Goal: Task Accomplishment & Management: Complete application form

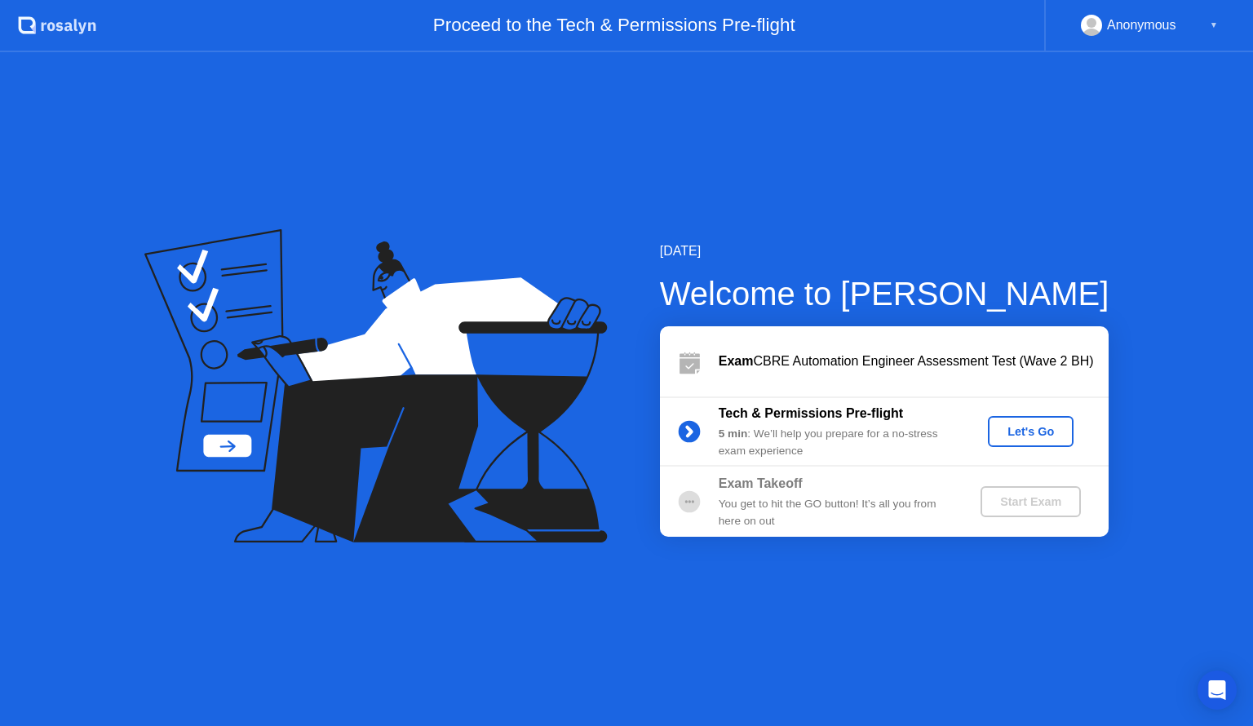
click at [1035, 438] on div "Let's Go" at bounding box center [1031, 431] width 73 height 13
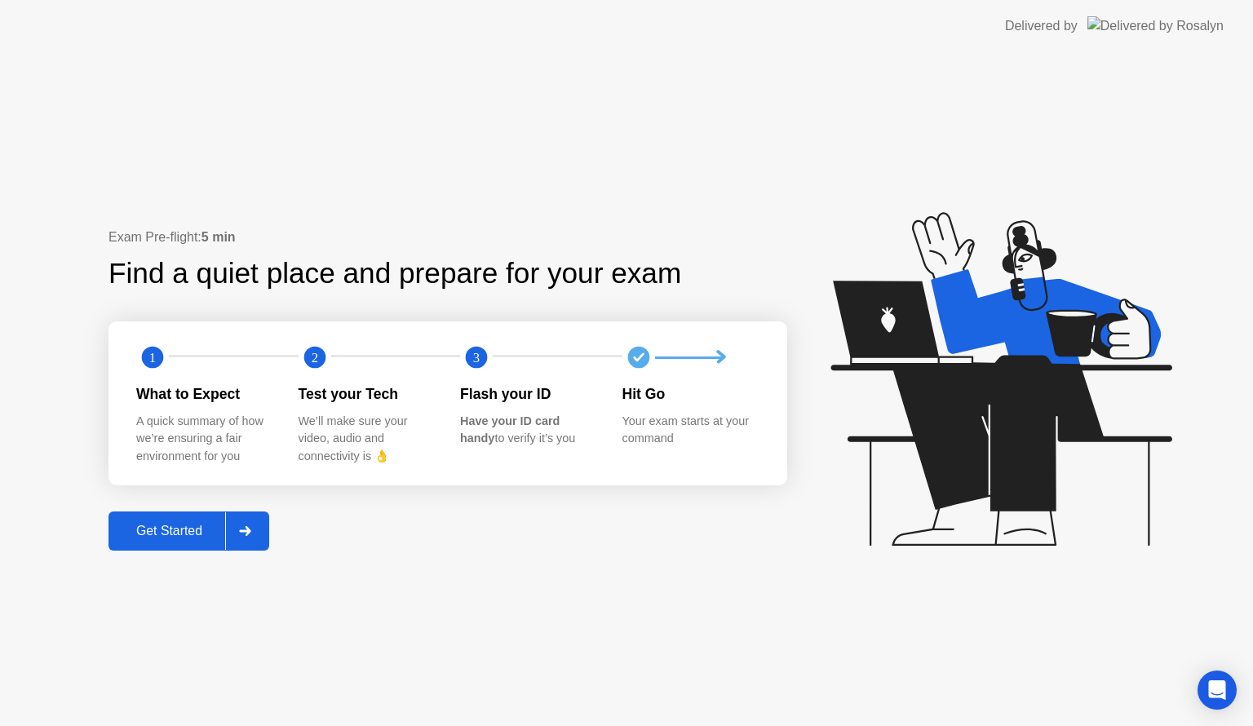
click at [260, 530] on div at bounding box center [244, 531] width 39 height 38
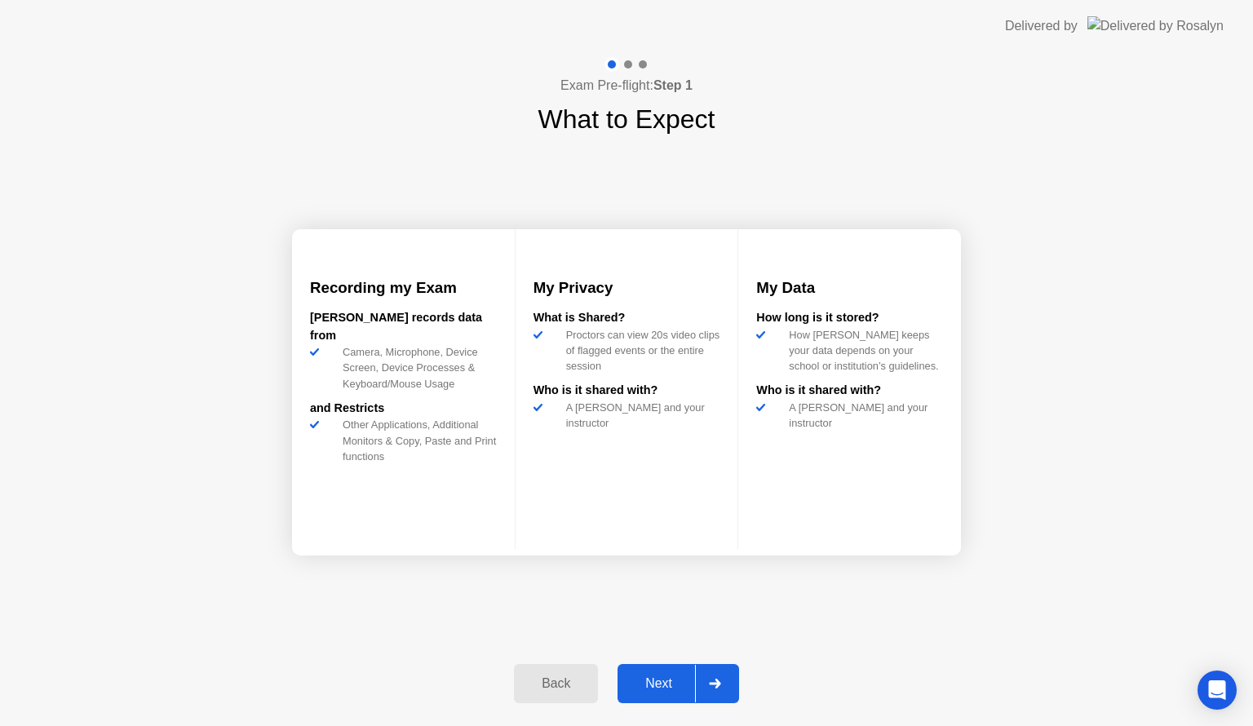
click at [725, 690] on div at bounding box center [714, 684] width 39 height 38
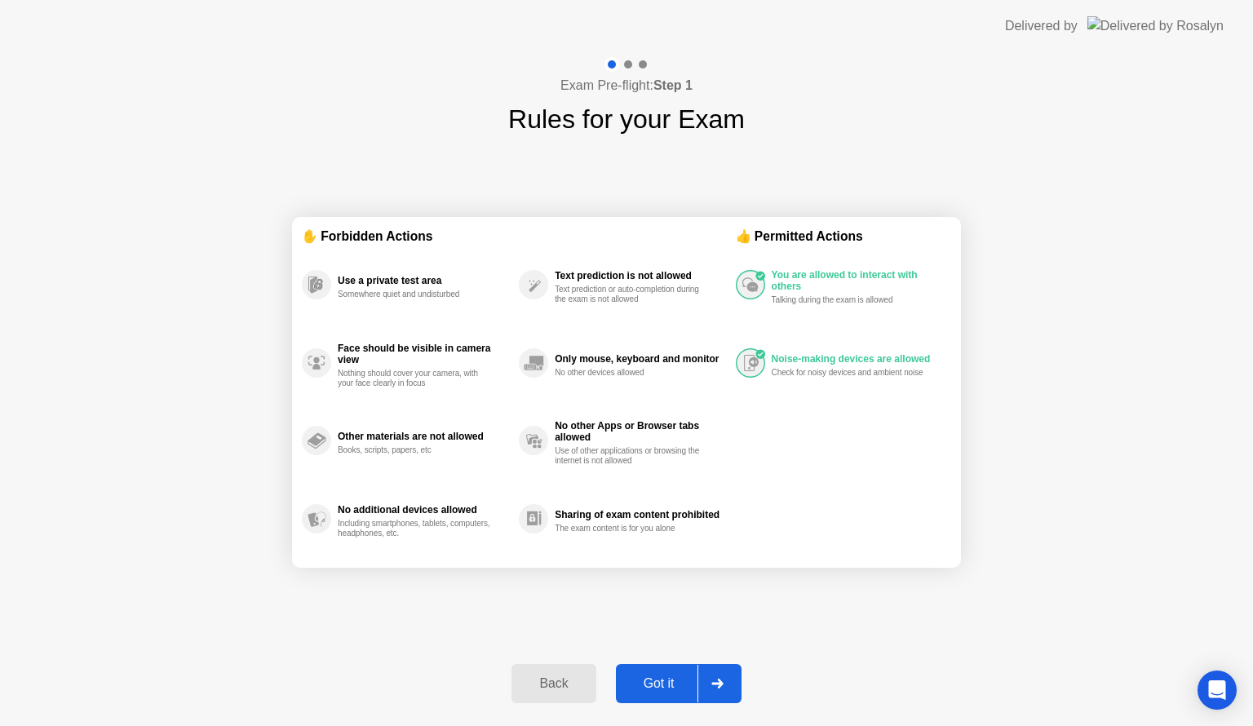
click at [725, 690] on div at bounding box center [717, 684] width 39 height 38
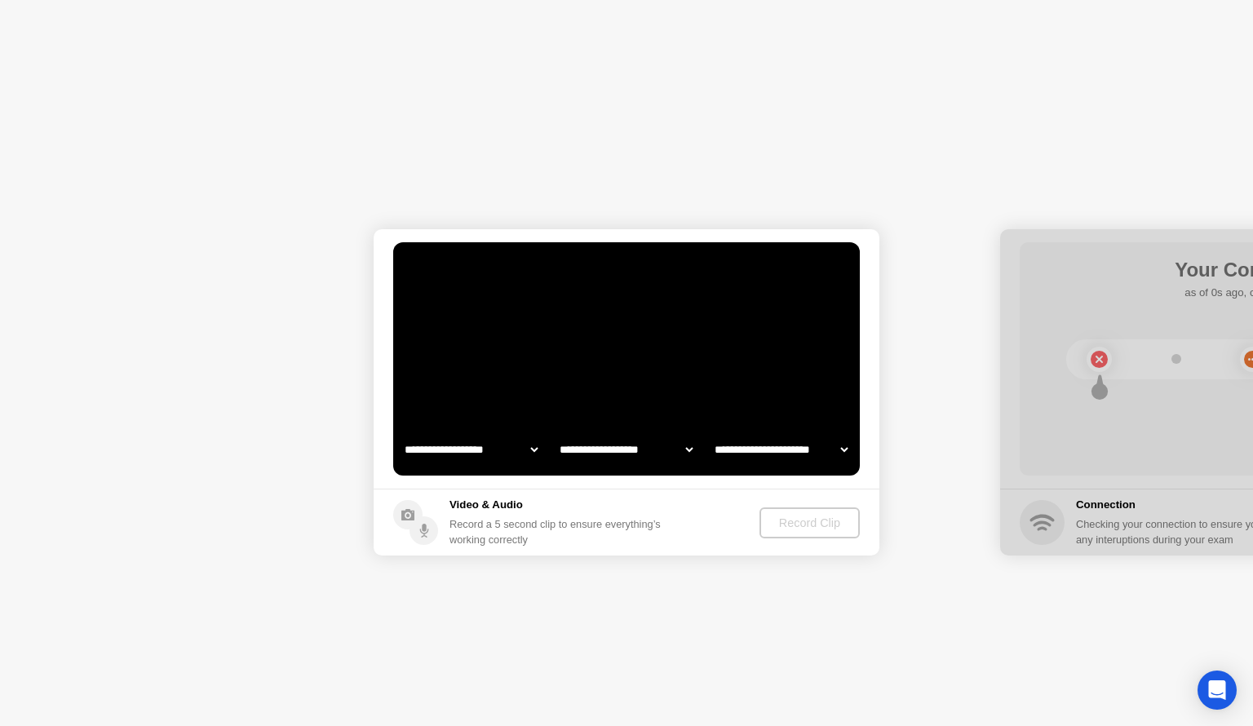
select select "**********"
select select "*******"
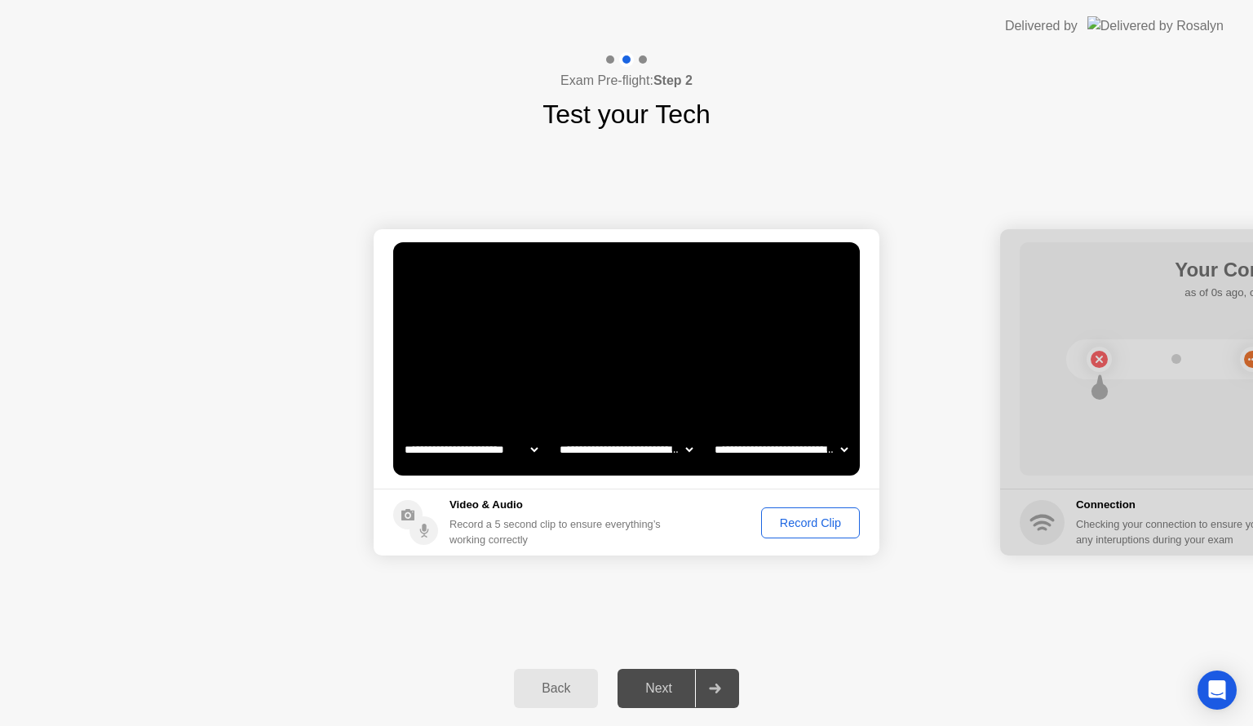
click at [792, 529] on div "Record Clip" at bounding box center [810, 523] width 87 height 13
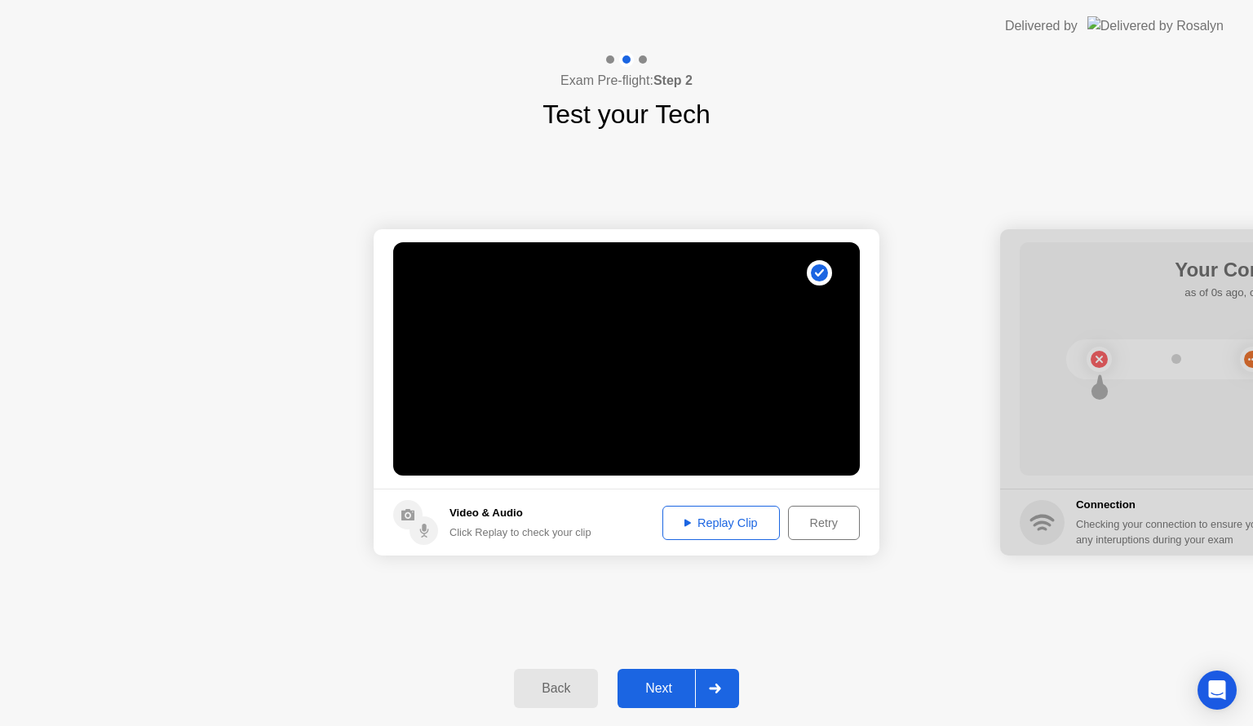
click at [725, 525] on div "Replay Clip" at bounding box center [721, 523] width 106 height 13
click at [724, 685] on div at bounding box center [714, 689] width 39 height 38
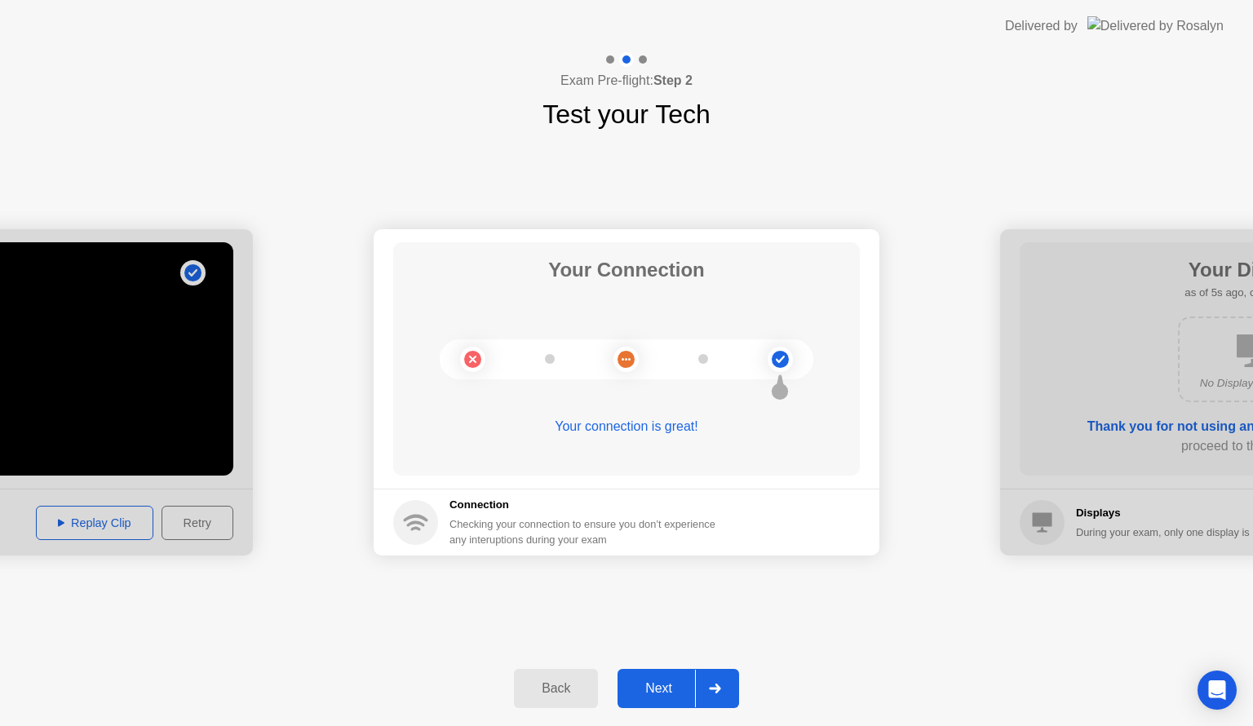
click at [701, 690] on div at bounding box center [714, 689] width 39 height 38
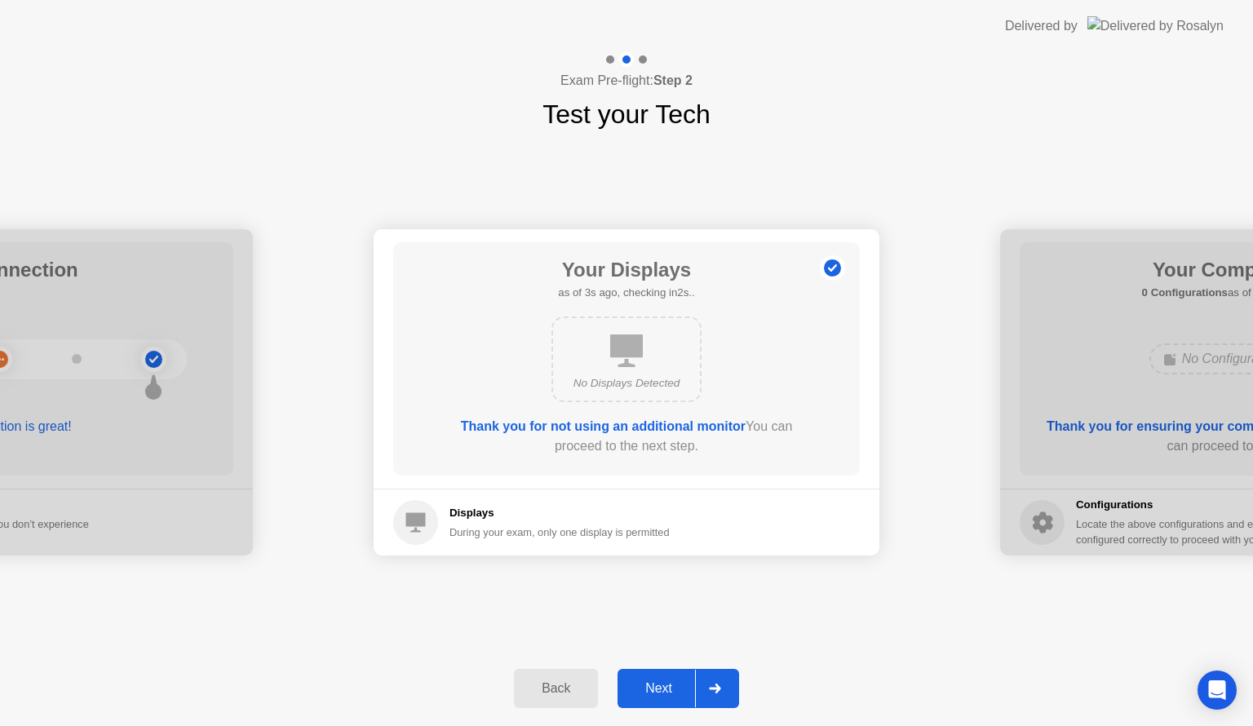
click at [634, 681] on div "Next" at bounding box center [659, 688] width 73 height 15
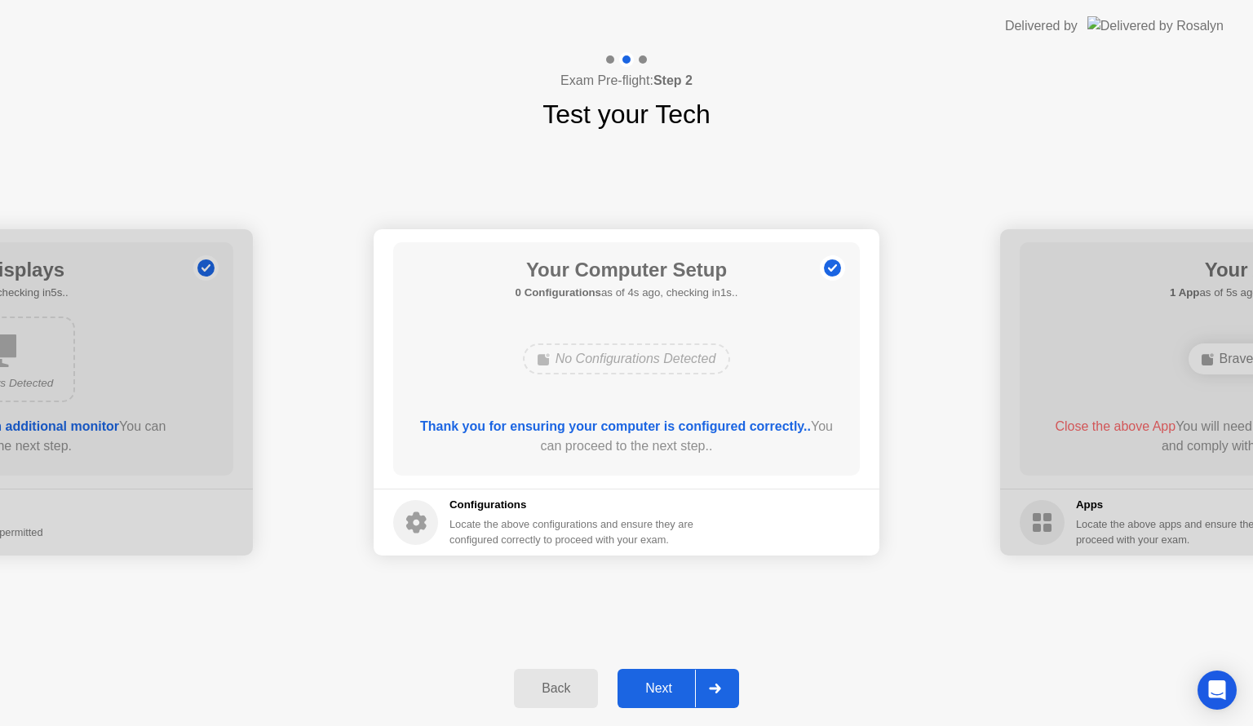
click at [668, 687] on div "Next" at bounding box center [659, 688] width 73 height 15
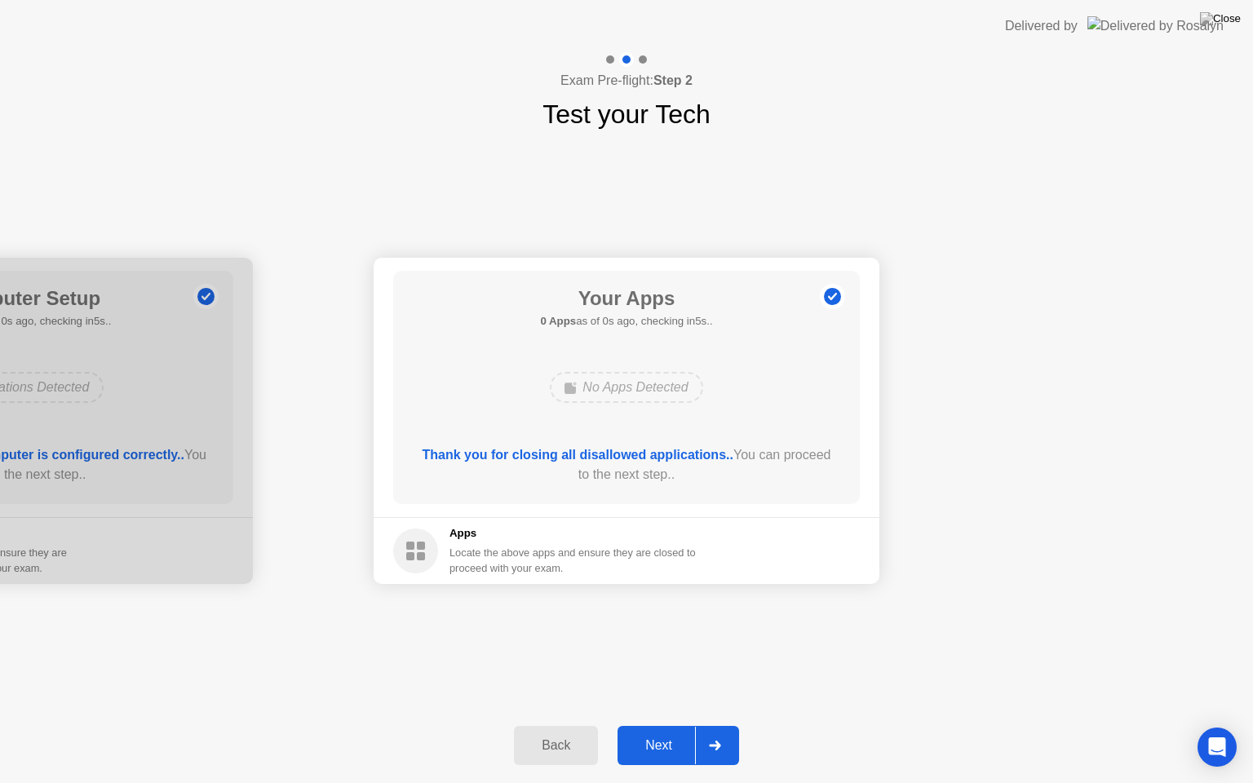
click at [644, 725] on div "Next" at bounding box center [659, 746] width 73 height 15
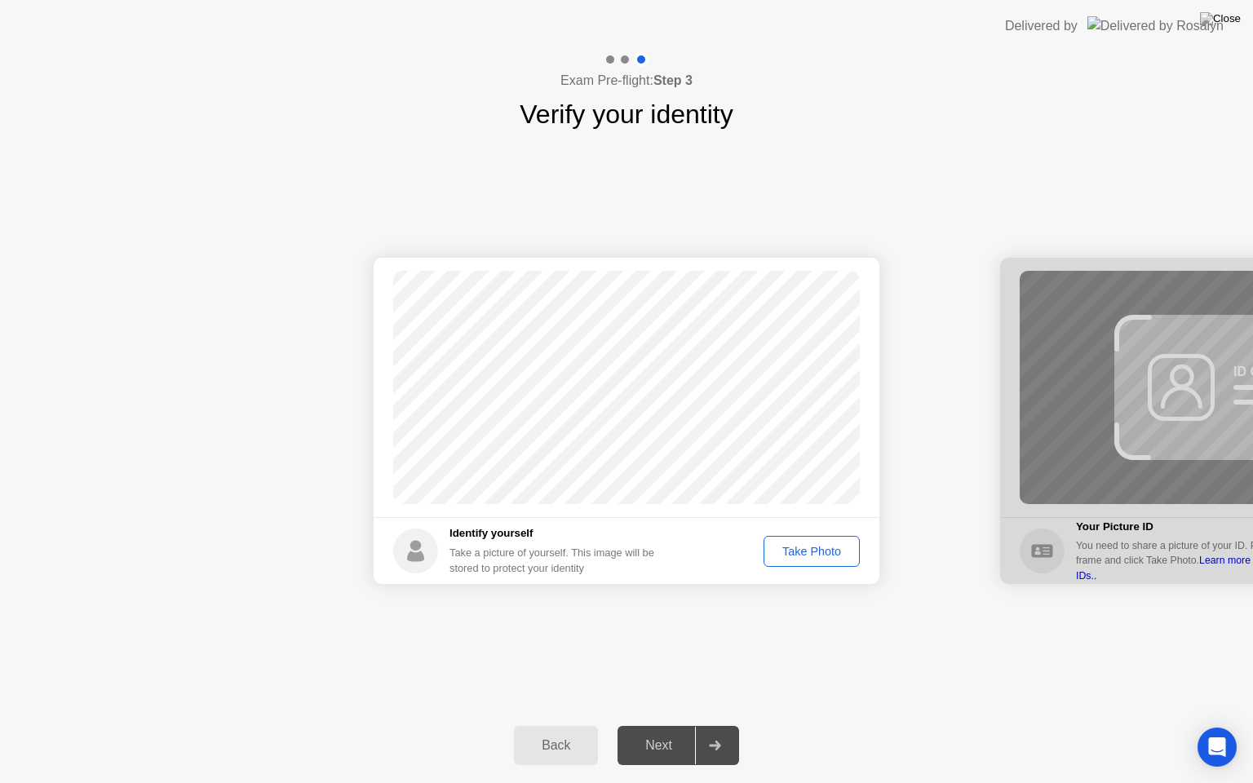
click at [820, 548] on div "Take Photo" at bounding box center [812, 551] width 85 height 13
click at [678, 725] on div "Next" at bounding box center [659, 746] width 73 height 15
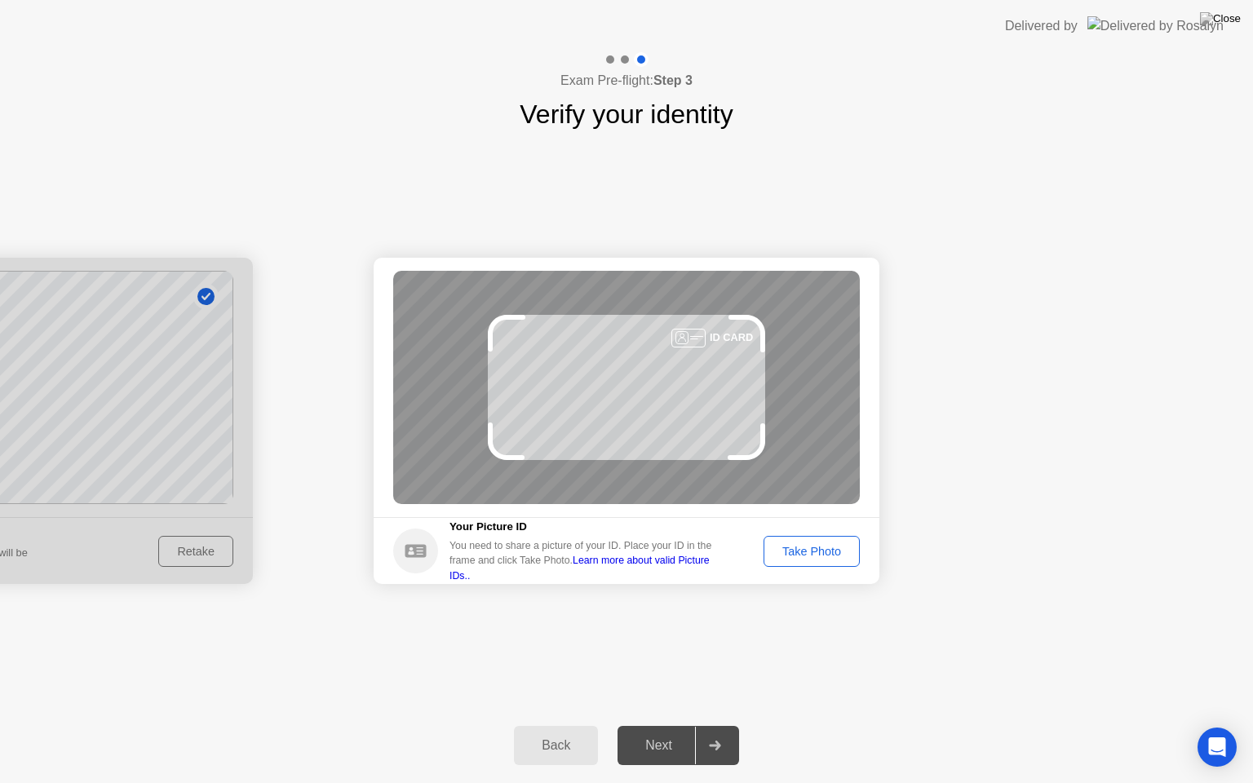
click at [826, 551] on div "Take Photo" at bounding box center [812, 551] width 85 height 13
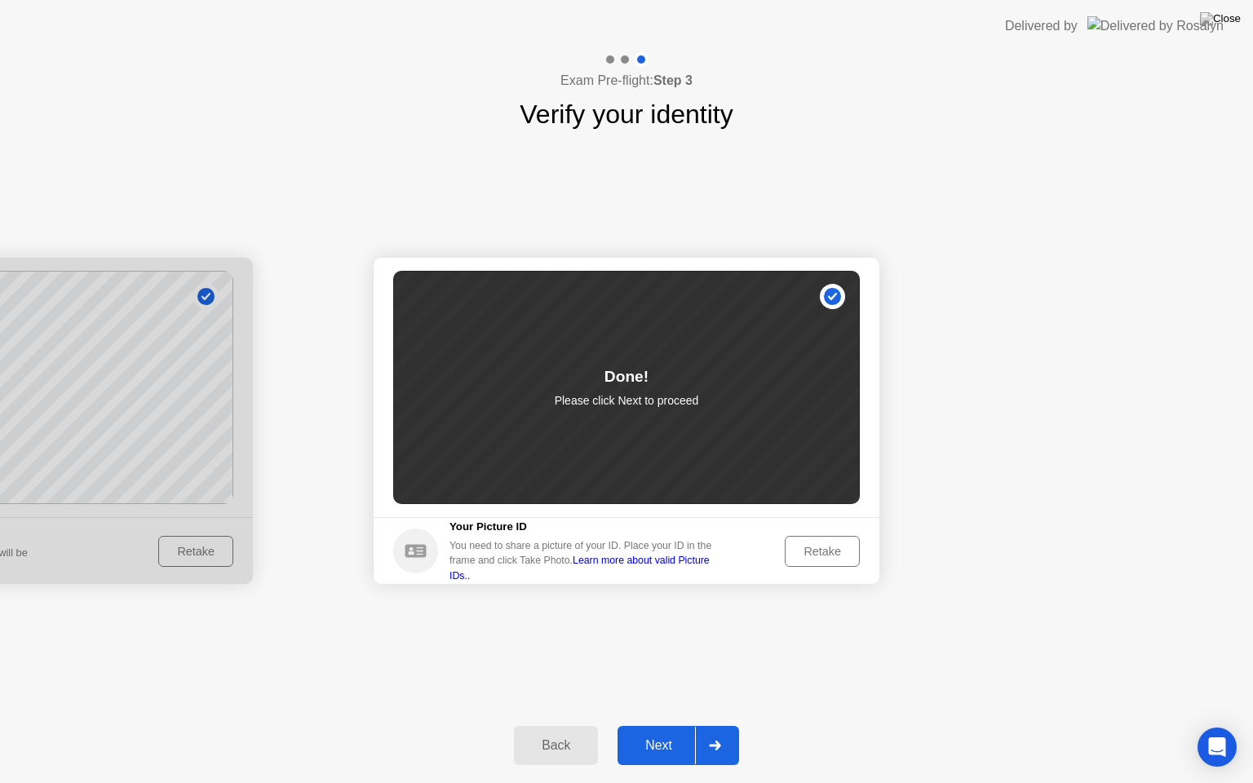
click at [671, 725] on div "Next" at bounding box center [659, 746] width 73 height 15
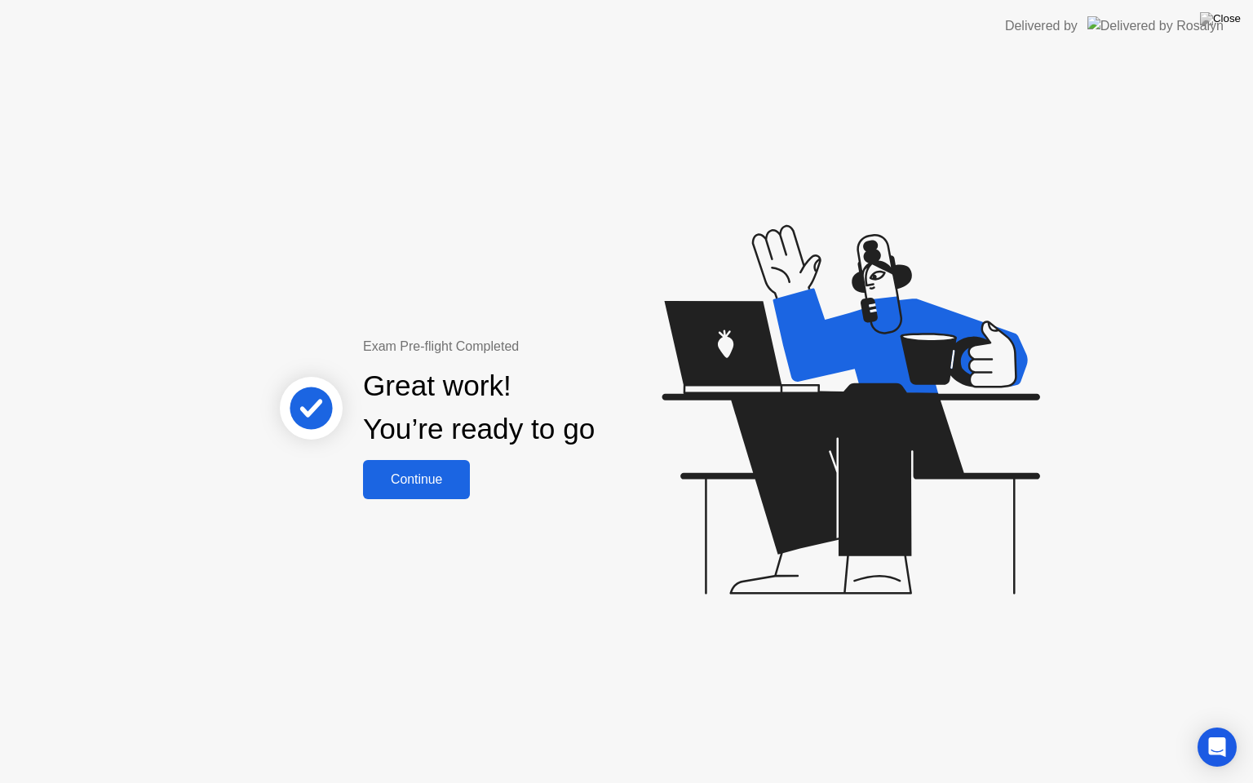
click at [431, 485] on div "Continue" at bounding box center [416, 479] width 97 height 15
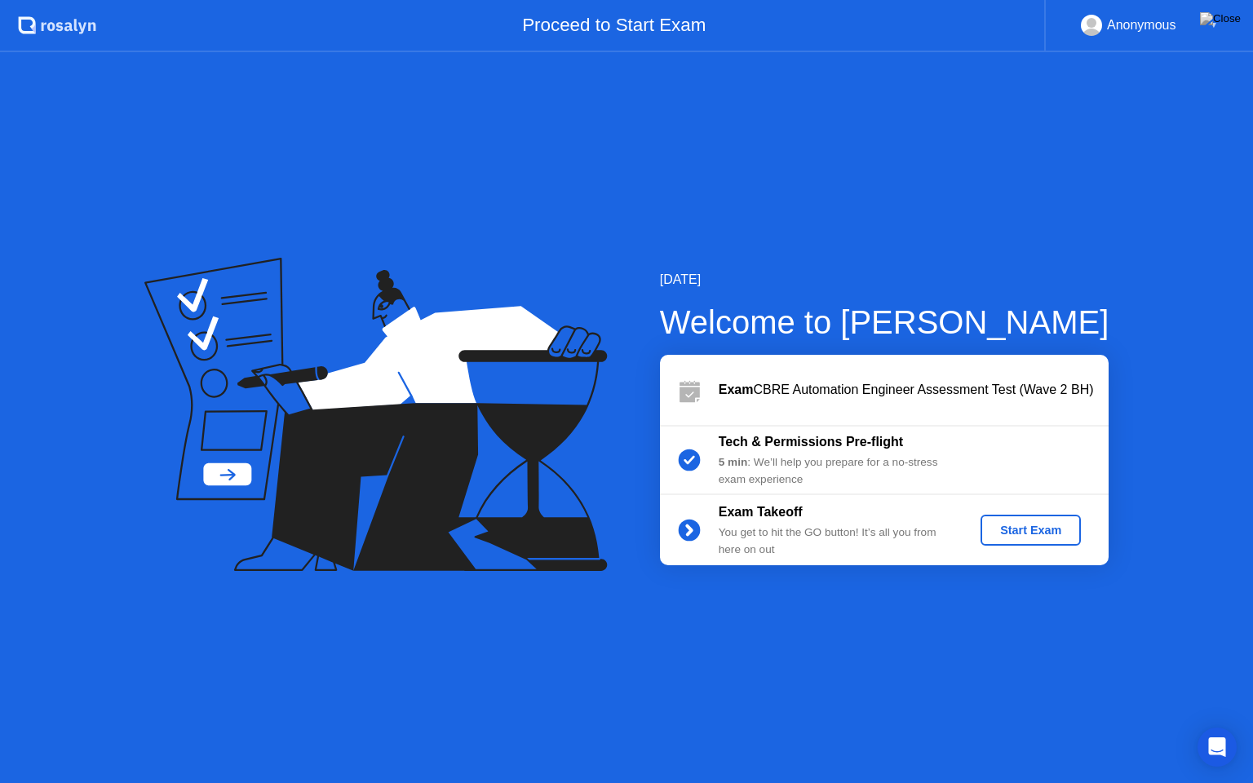
click at [1028, 537] on div "Start Exam" at bounding box center [1030, 530] width 87 height 13
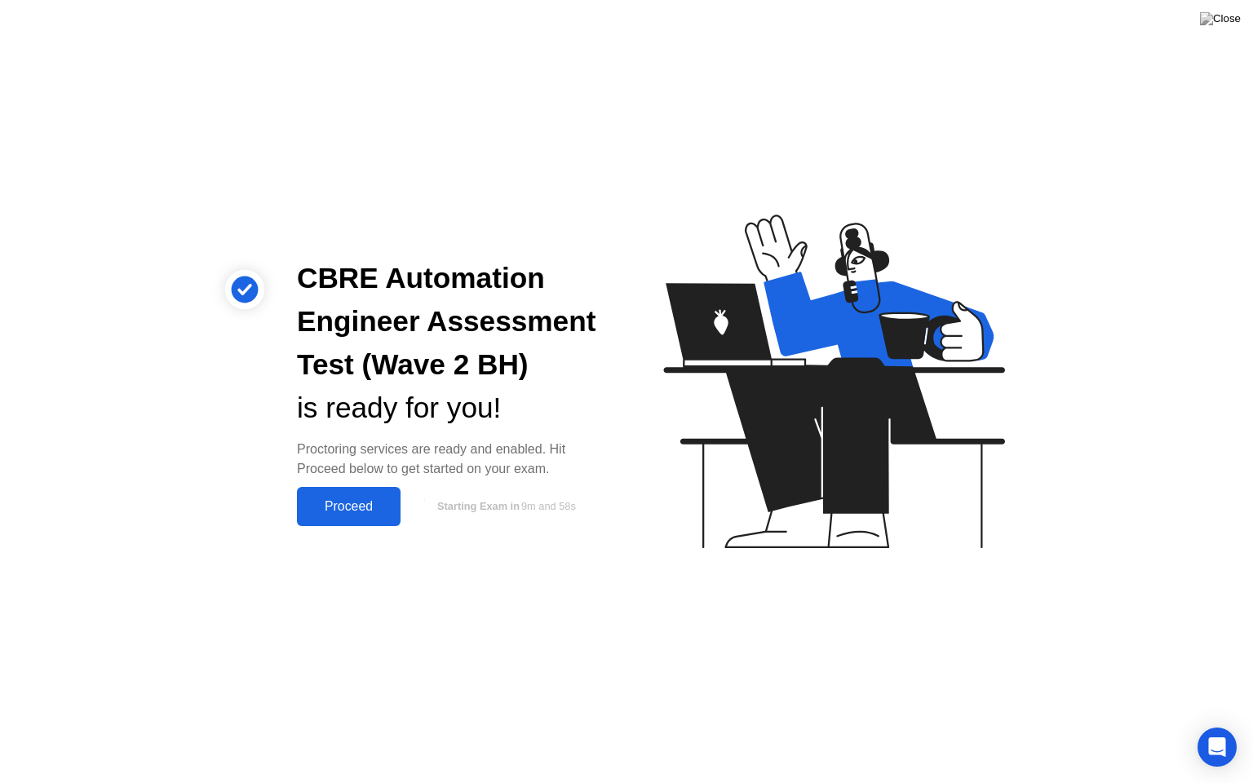
click at [333, 503] on div "Proceed" at bounding box center [349, 506] width 94 height 15
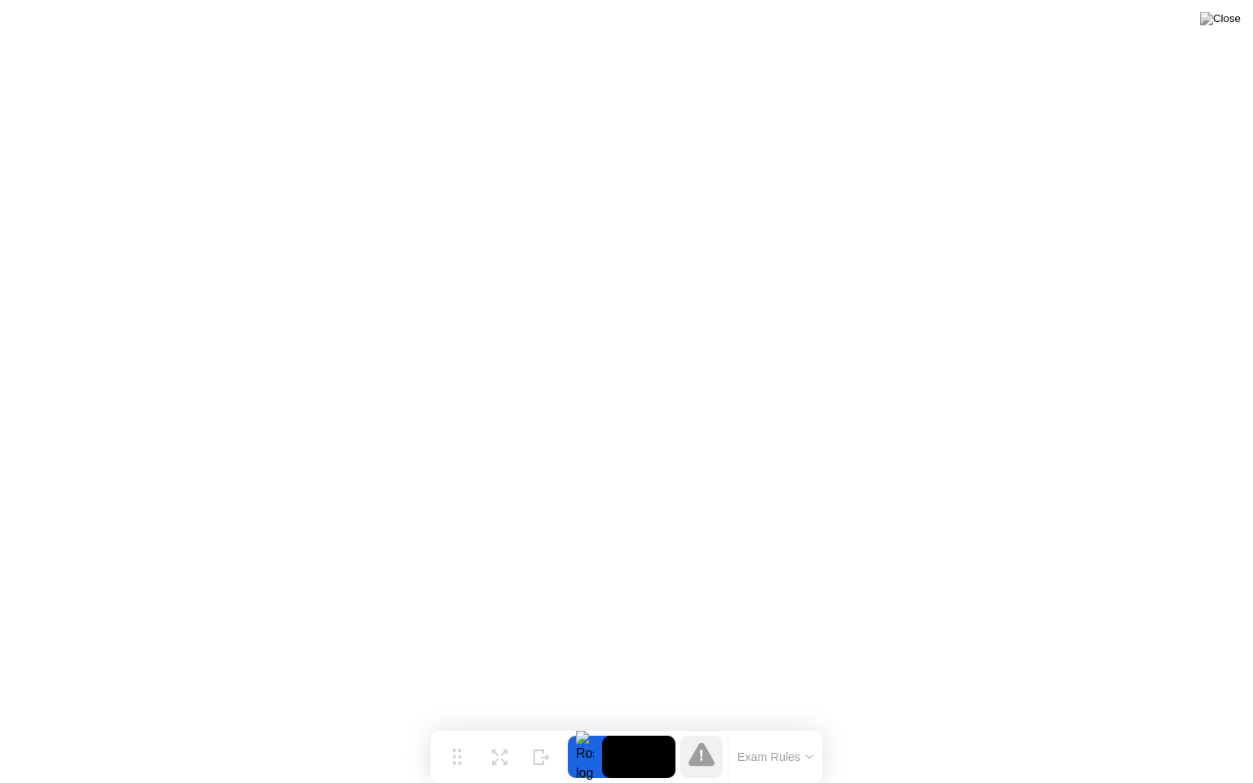
click at [801, 725] on button "Exam Rules" at bounding box center [776, 757] width 87 height 15
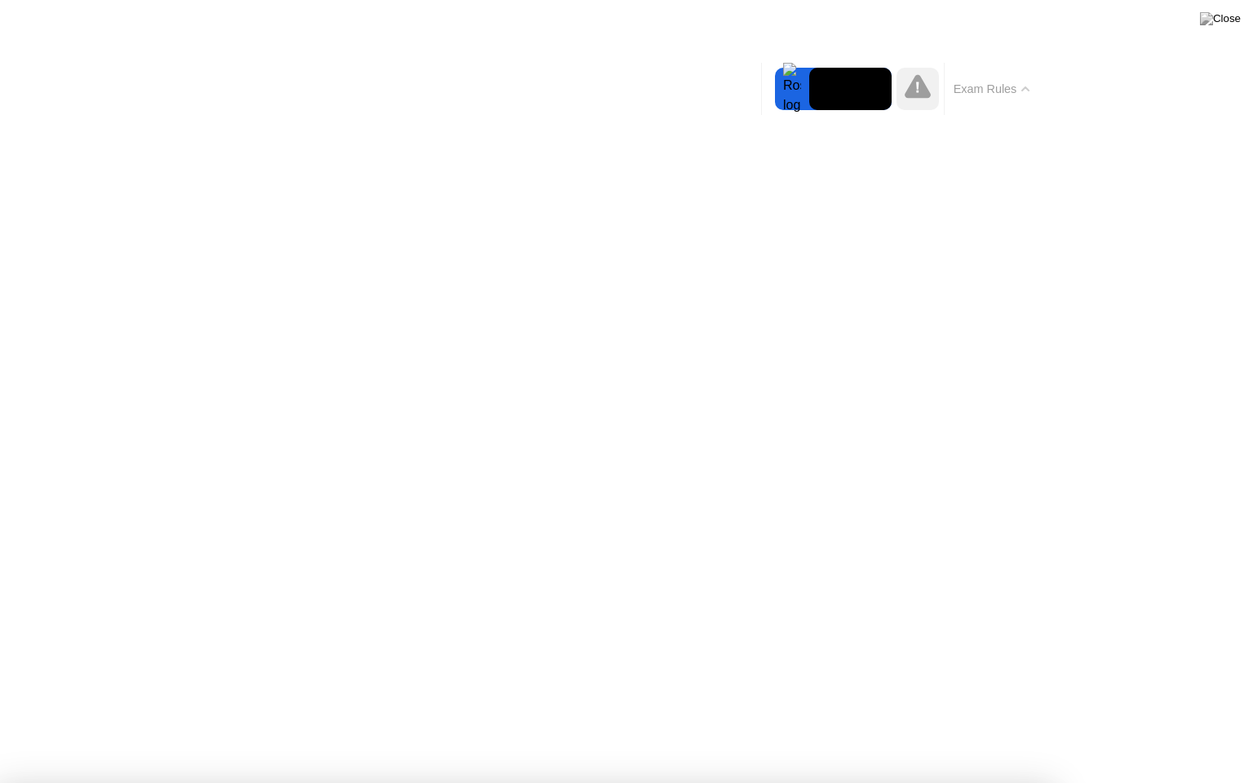
click at [1012, 88] on button "Exam Rules" at bounding box center [992, 89] width 87 height 15
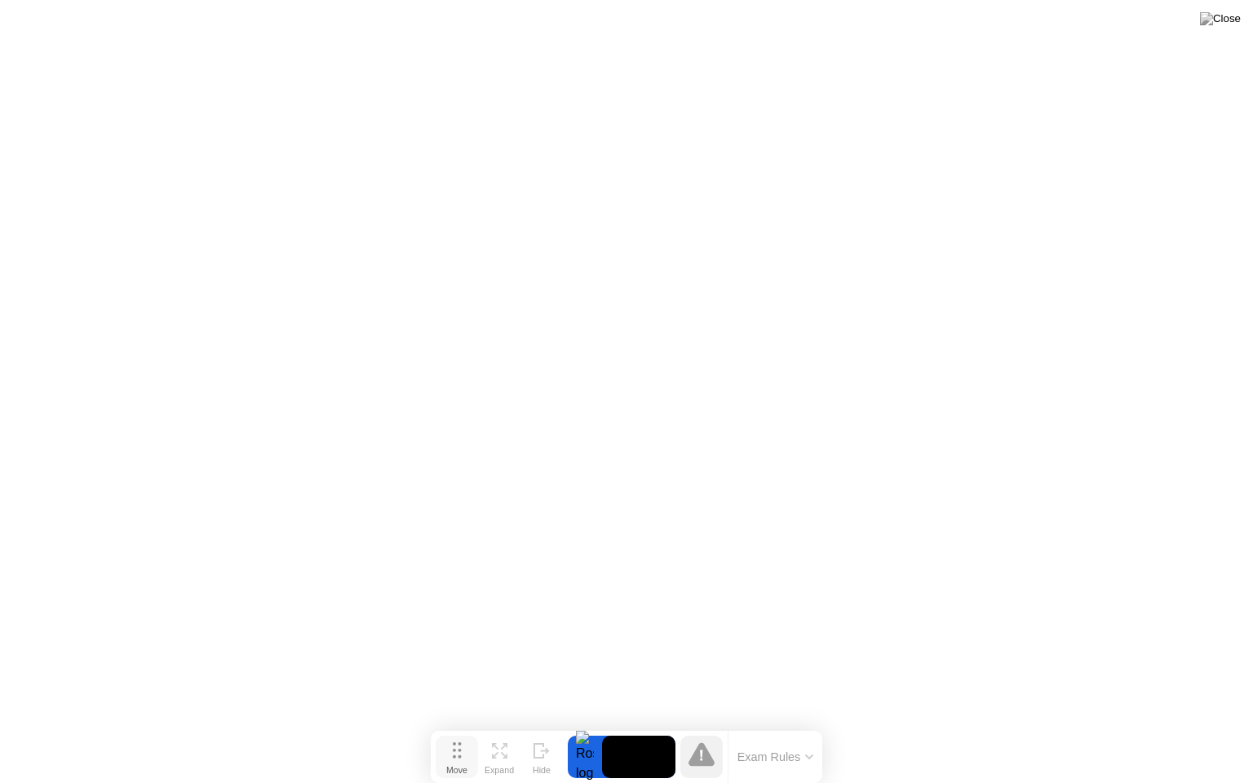
click at [460, 725] on circle at bounding box center [459, 757] width 3 height 3
click at [1234, 22] on img at bounding box center [1220, 18] width 41 height 13
